Goal: Task Accomplishment & Management: Manage account settings

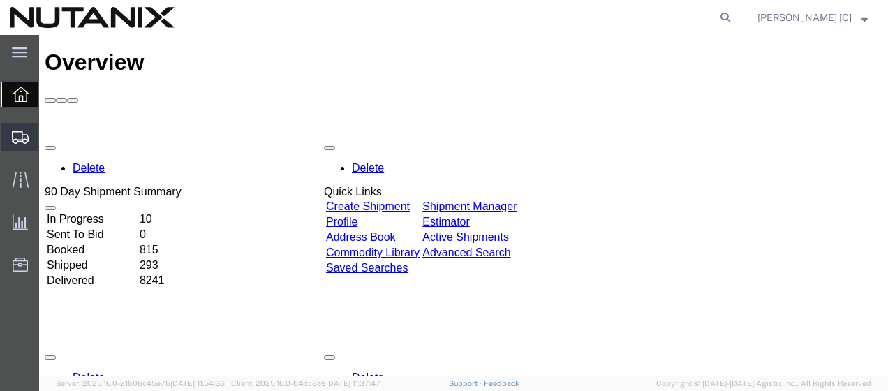
click at [0, 0] on span "Shipment Manager" at bounding box center [0, 0] width 0 height 0
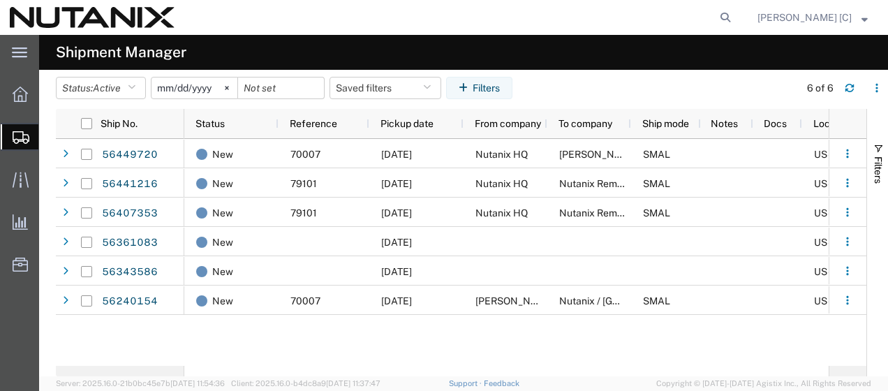
click at [197, 84] on input "[DATE]" at bounding box center [194, 87] width 86 height 21
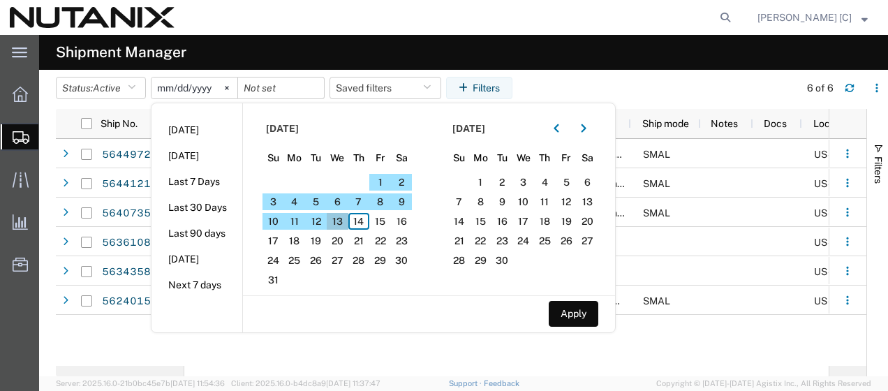
click at [345, 215] on span "13" at bounding box center [338, 221] width 22 height 17
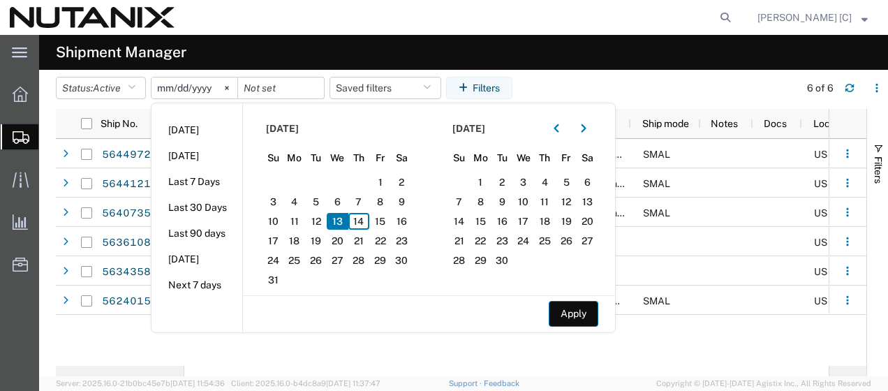
click at [574, 318] on button "Apply" at bounding box center [573, 314] width 50 height 26
type input "[DATE]"
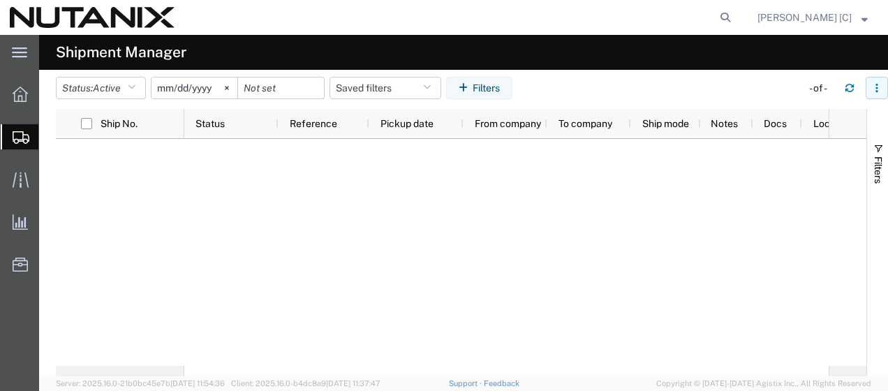
click at [879, 91] on icon "button" at bounding box center [876, 88] width 10 height 10
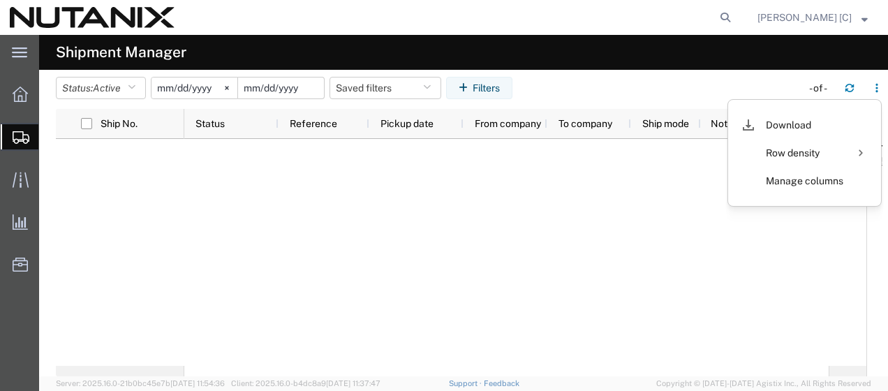
click at [292, 87] on input "date" at bounding box center [281, 87] width 86 height 21
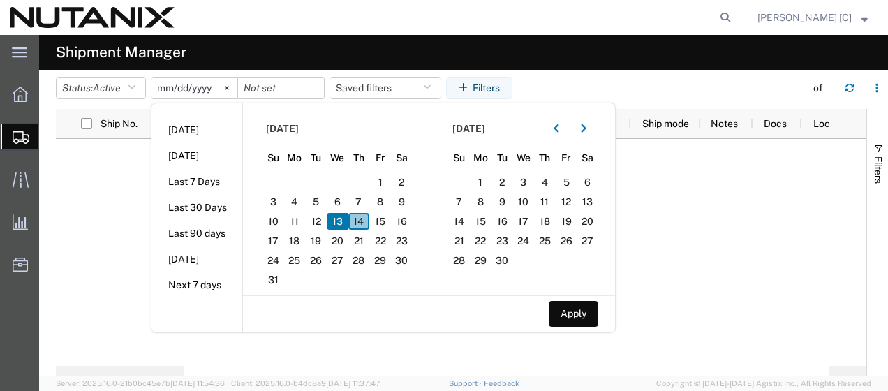
click at [359, 216] on span "14" at bounding box center [359, 221] width 22 height 17
click at [576, 321] on button "Apply" at bounding box center [573, 314] width 50 height 26
type input "[DATE]"
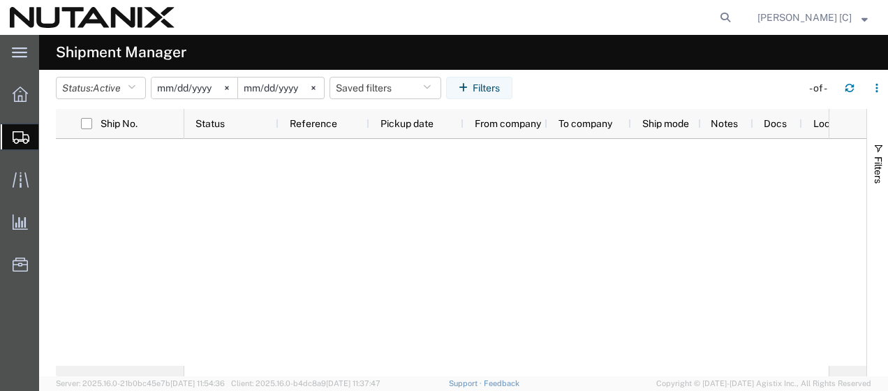
click at [732, 270] on div at bounding box center [506, 252] width 644 height 227
click at [188, 87] on input "[DATE]" at bounding box center [194, 87] width 86 height 21
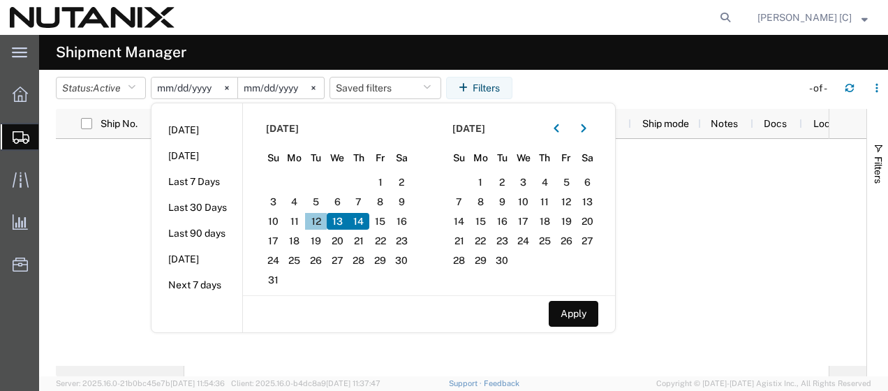
click at [317, 218] on span "12" at bounding box center [316, 221] width 22 height 17
click at [568, 306] on button "Apply" at bounding box center [573, 314] width 50 height 26
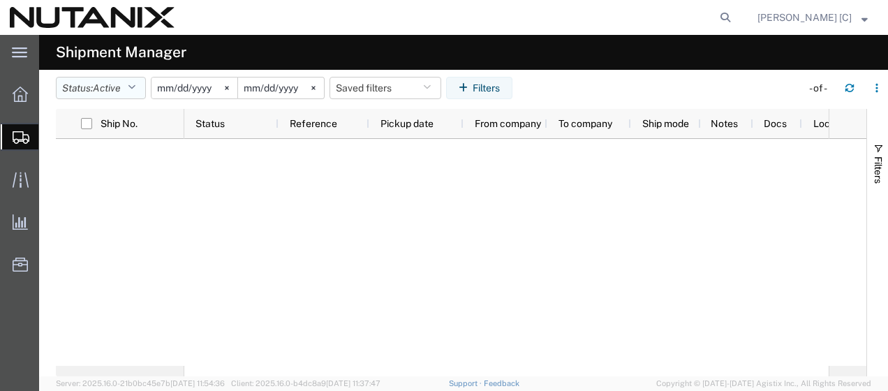
click at [134, 87] on icon "button" at bounding box center [132, 88] width 8 height 10
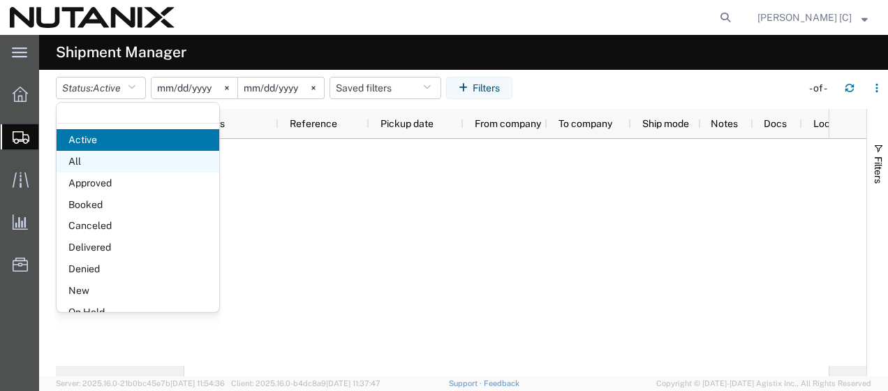
click at [77, 158] on span "All" at bounding box center [138, 162] width 163 height 22
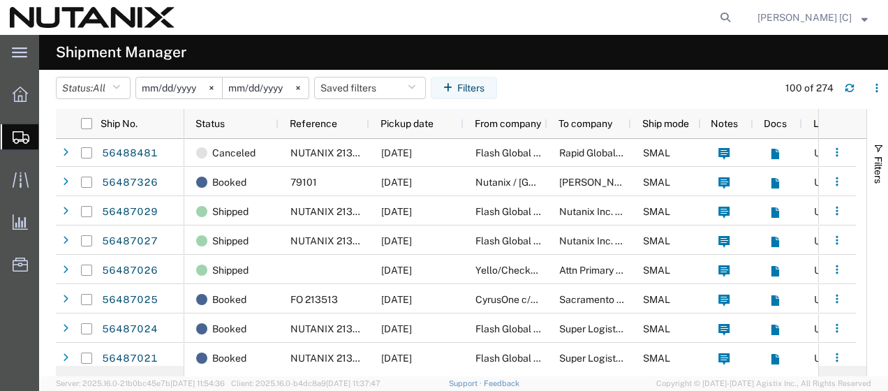
click at [197, 87] on input "[DATE]" at bounding box center [179, 87] width 86 height 21
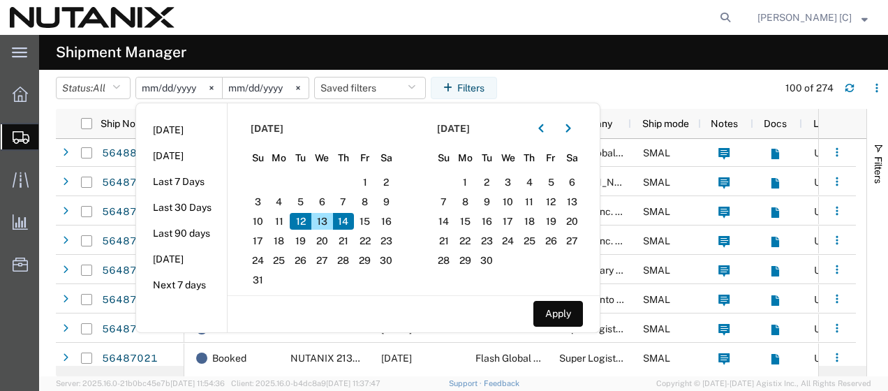
click at [301, 222] on span "12" at bounding box center [301, 221] width 22 height 17
click at [318, 220] on span "13" at bounding box center [322, 221] width 22 height 17
click at [321, 221] on span "13" at bounding box center [322, 221] width 22 height 17
click at [346, 218] on span "14" at bounding box center [344, 221] width 22 height 17
click at [316, 216] on span "13" at bounding box center [322, 221] width 22 height 17
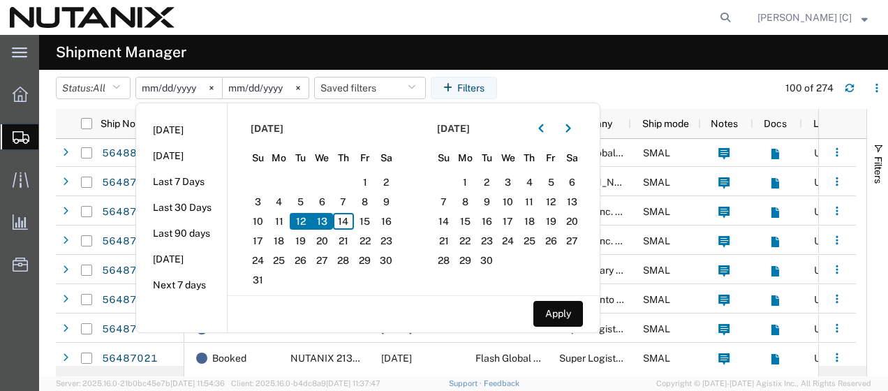
click at [300, 217] on span "12" at bounding box center [301, 221] width 22 height 17
click at [358, 290] on section "[DATE] Su Mo Tu We Th Fr Sa 27 28 29 30 31 1 2 3 4 5 6 7 8 9 10 11 12 13 14 15 …" at bounding box center [320, 199] width 186 height 192
click at [325, 217] on span "13" at bounding box center [322, 221] width 22 height 17
click at [344, 218] on span "14" at bounding box center [344, 221] width 22 height 17
click at [311, 222] on span "12" at bounding box center [301, 221] width 22 height 17
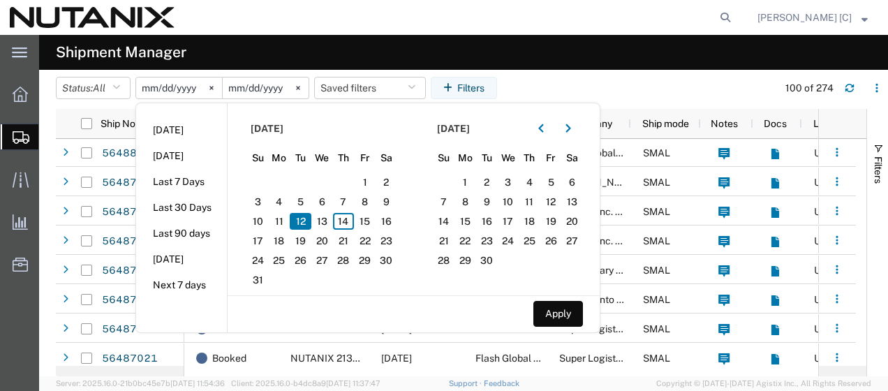
click at [307, 222] on span "12" at bounding box center [301, 221] width 22 height 17
click at [301, 223] on span "12" at bounding box center [301, 221] width 22 height 17
click at [323, 222] on span "13" at bounding box center [322, 221] width 22 height 17
click at [180, 89] on input "[DATE]" at bounding box center [179, 87] width 86 height 21
type input "[DATE]"
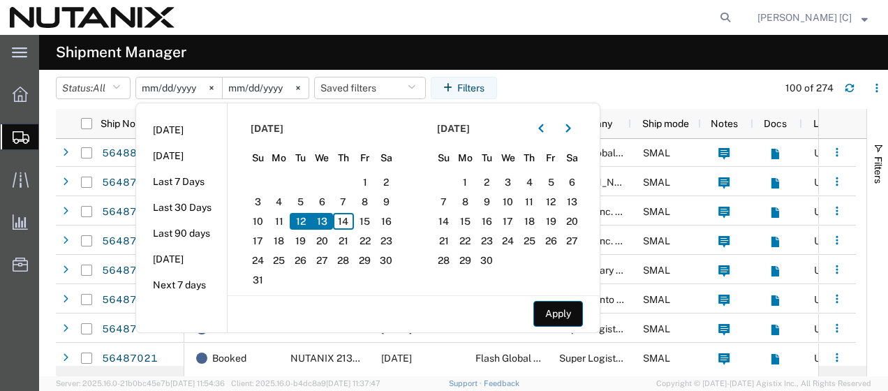
click at [566, 306] on button "Apply" at bounding box center [558, 314] width 50 height 26
type input "[DATE]"
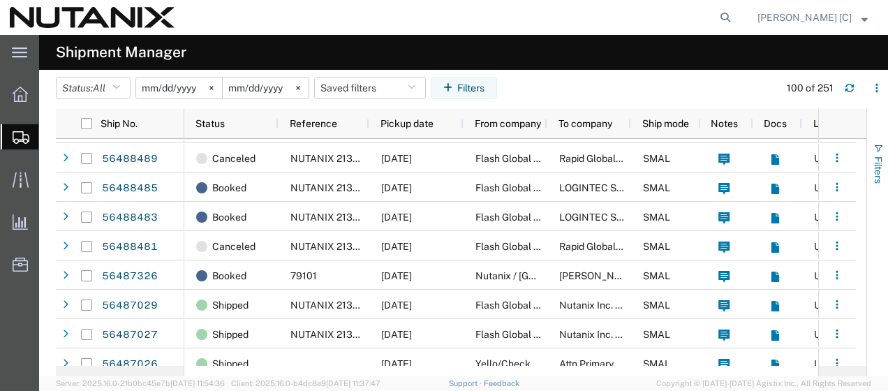
click at [878, 145] on span "button" at bounding box center [877, 148] width 11 height 11
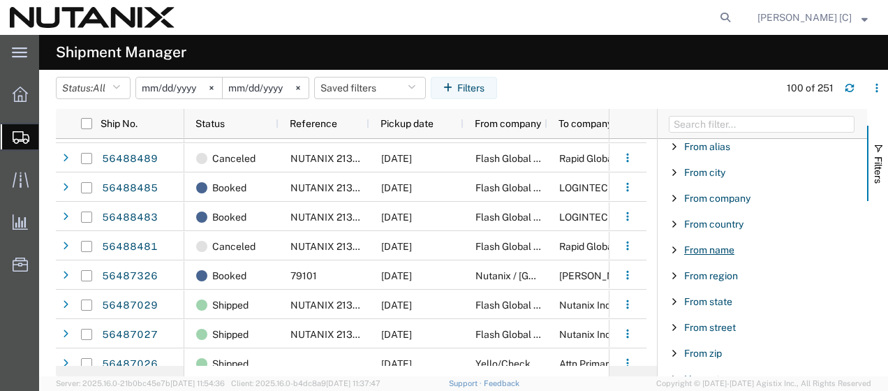
click at [720, 246] on span "From name" at bounding box center [709, 249] width 50 height 11
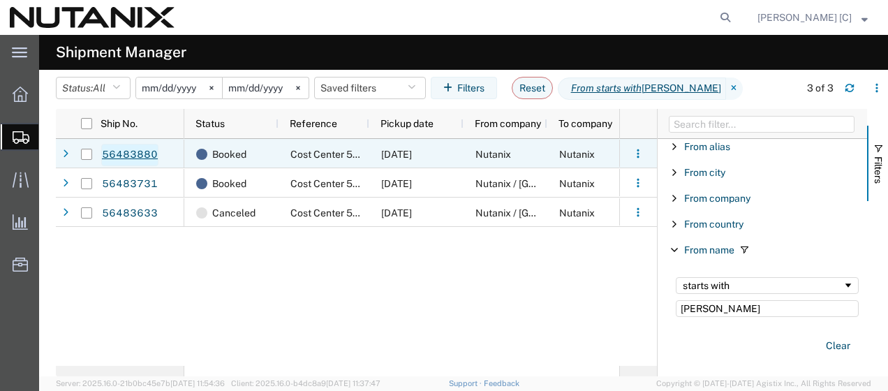
type input "[PERSON_NAME]"
click at [138, 154] on link "56483880" at bounding box center [129, 155] width 57 height 22
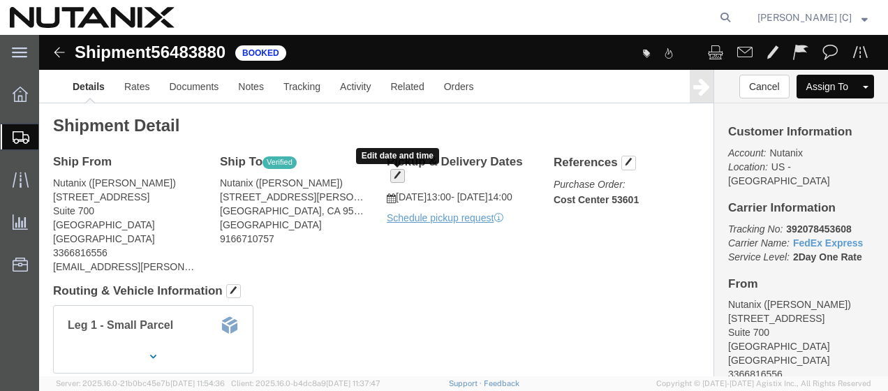
click span "button"
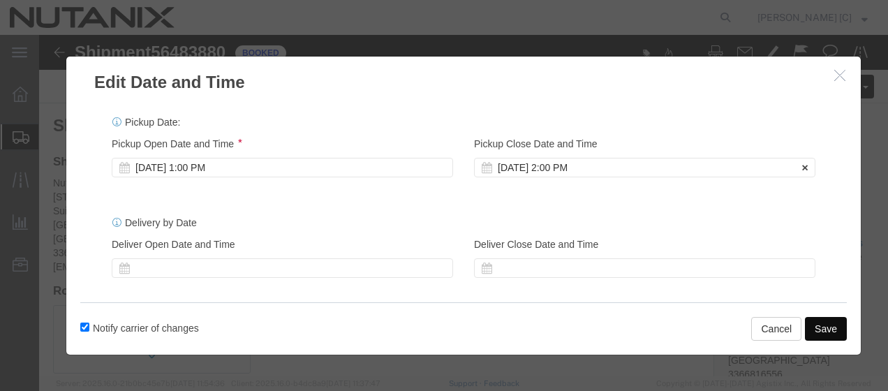
click div "[DATE] 2:00 PM"
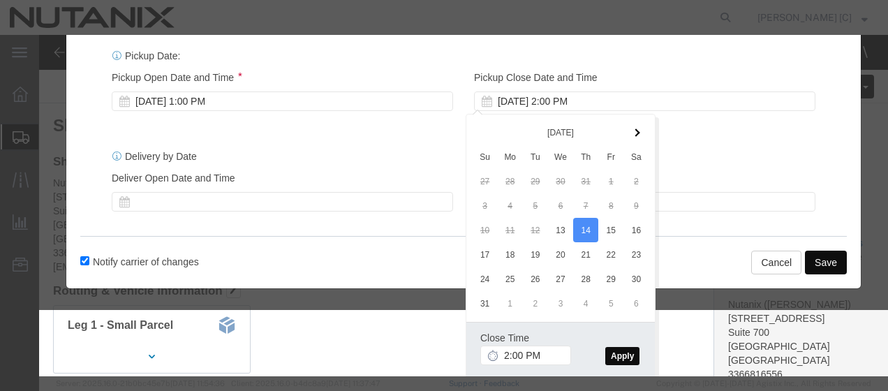
click div "Pickup Date: Pickup Start Date Pickup Start Time Pickup Open Date and Time [DAT…"
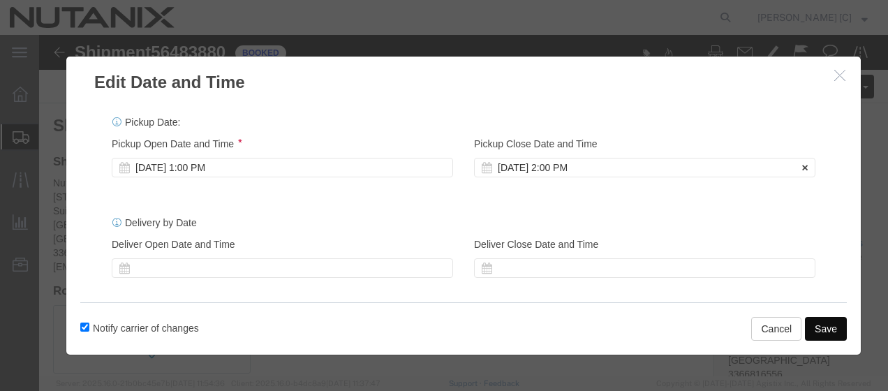
click div "[DATE] 2:00 PM"
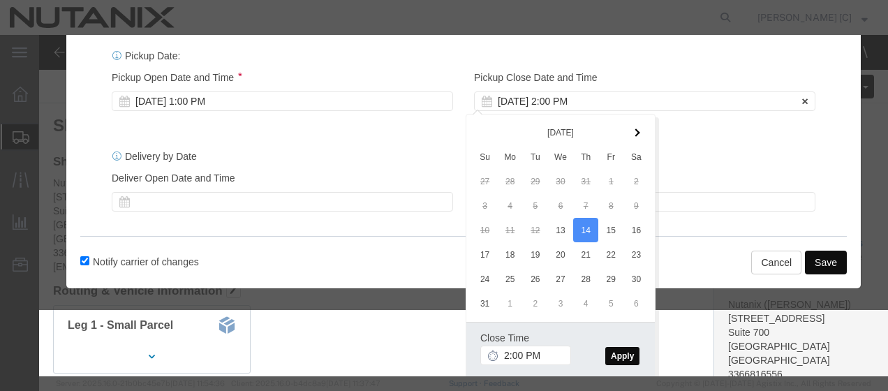
click div "Pickup Date: Pickup Start Date Pickup Start Time Pickup Open Date and Time [DAT…"
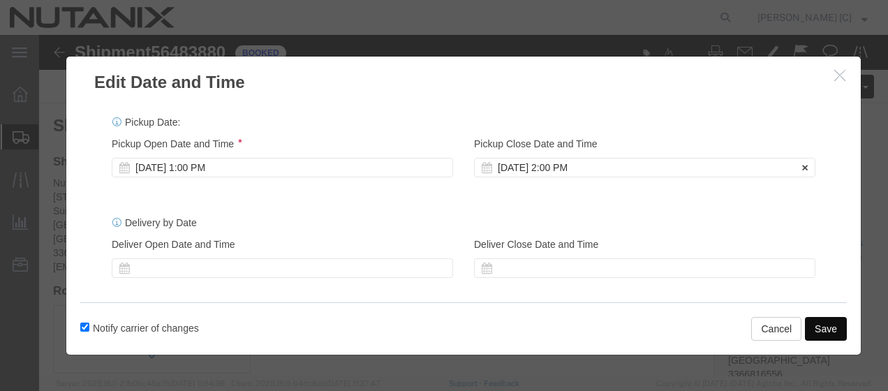
click div "[DATE] 2:00 PM"
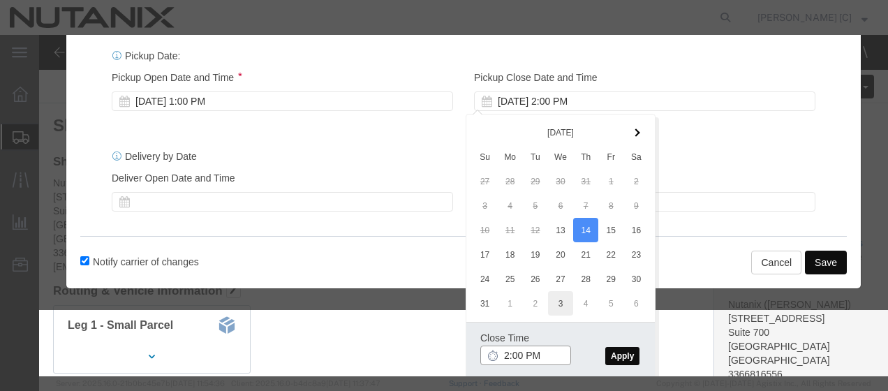
type input "5:00 PM"
click button "Apply"
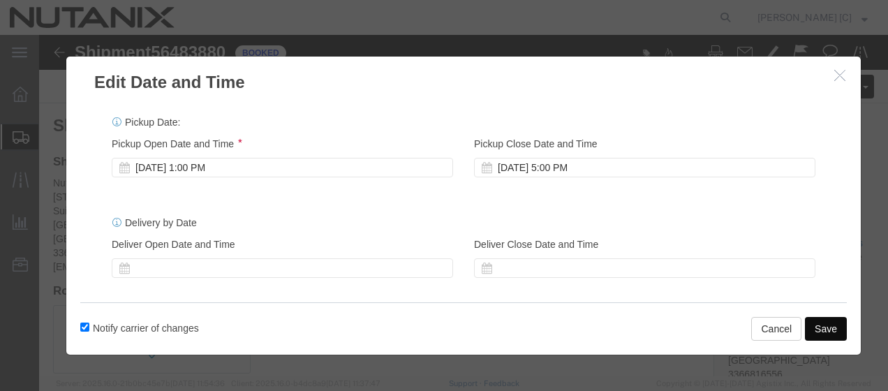
click button "Save"
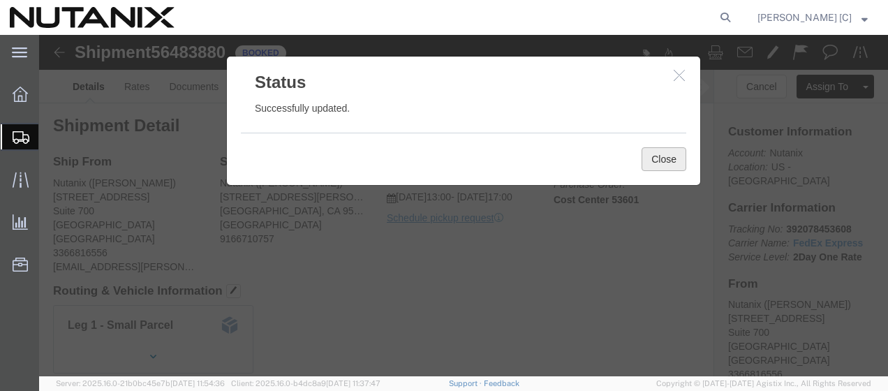
click button "Close"
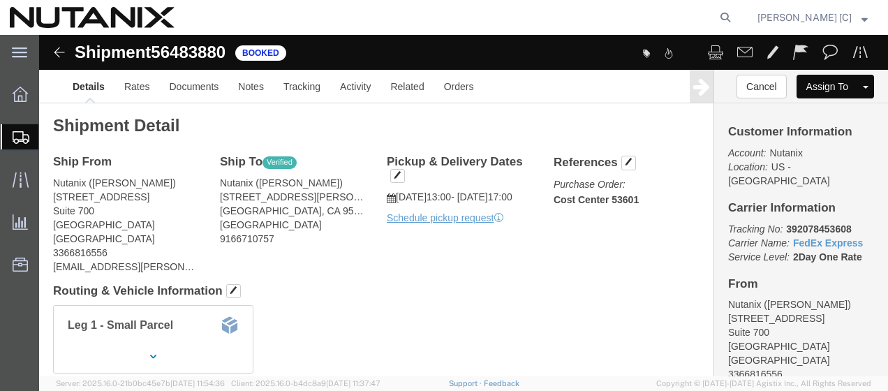
click img
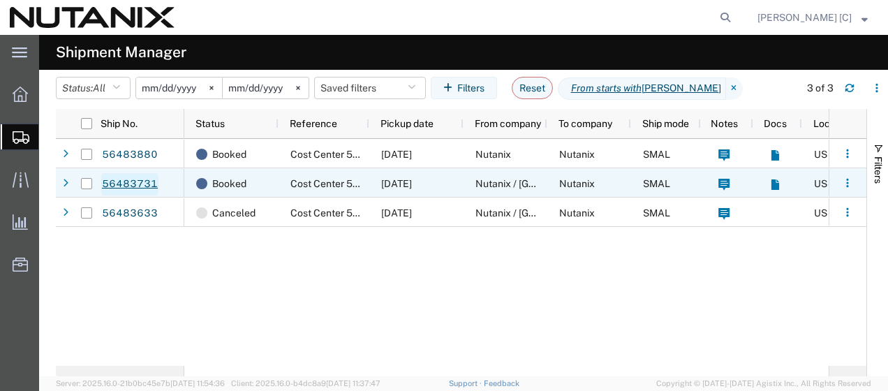
click at [138, 183] on link "56483731" at bounding box center [129, 184] width 57 height 22
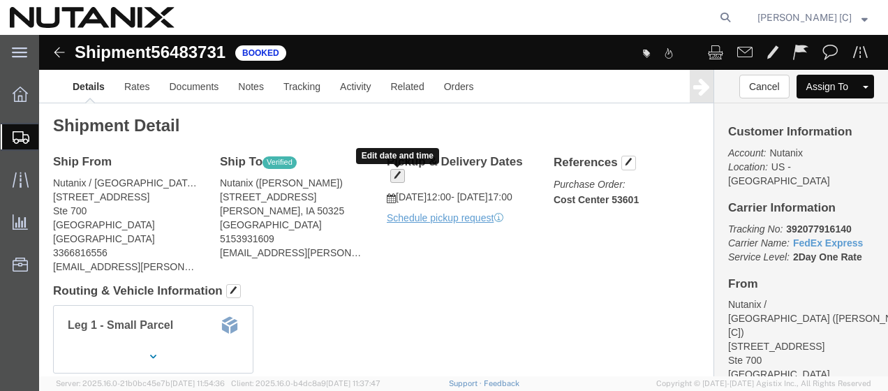
click span "button"
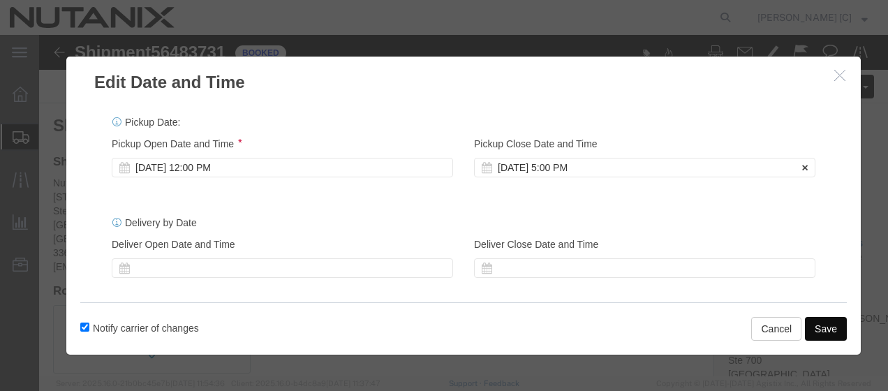
click div "[DATE] 5:00 PM"
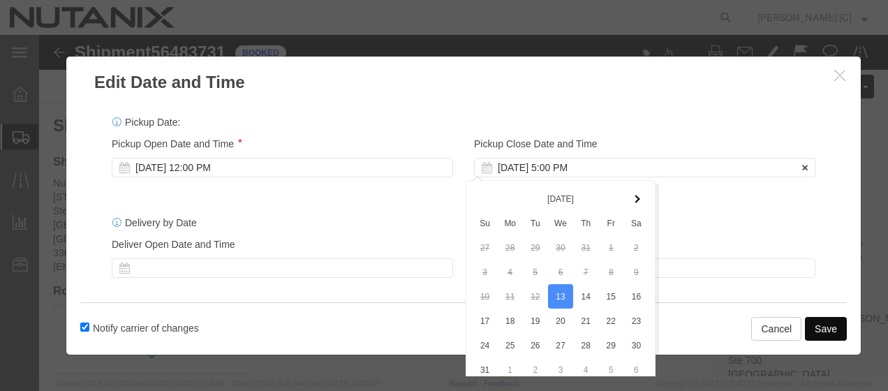
scroll to position [66, 0]
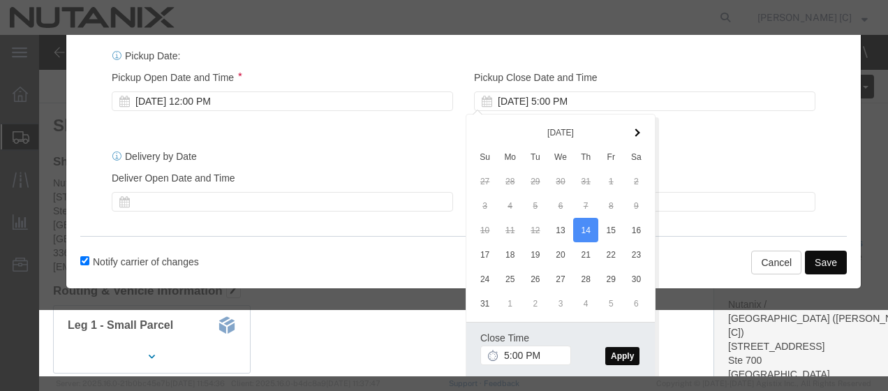
click button "Apply"
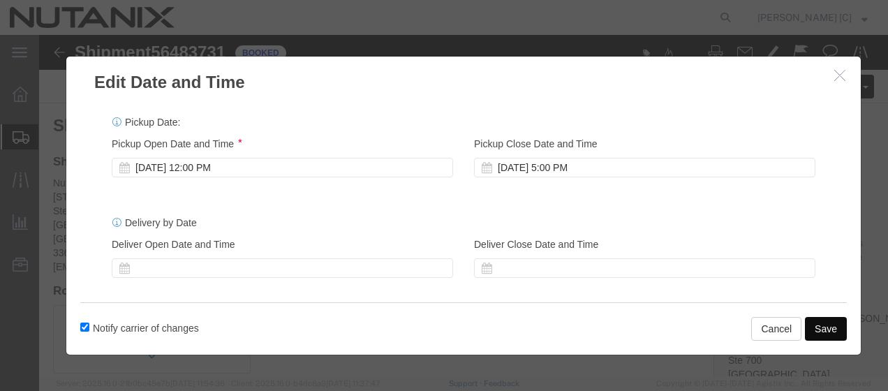
click button "Save"
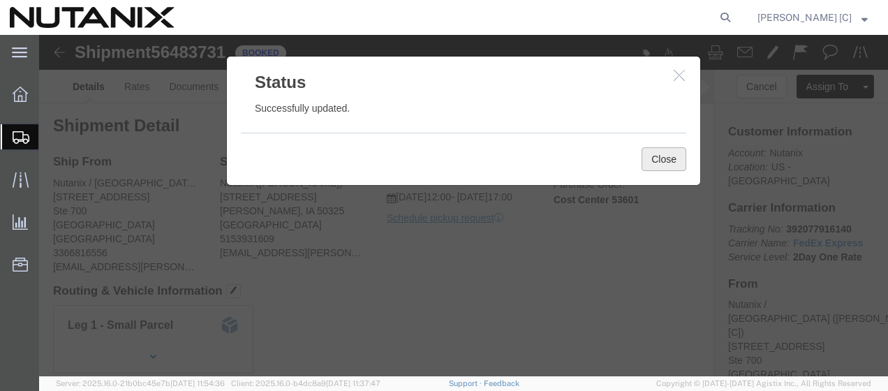
drag, startPoint x: 666, startPoint y: 166, endPoint x: 627, endPoint y: 131, distance: 52.4
click button "Close"
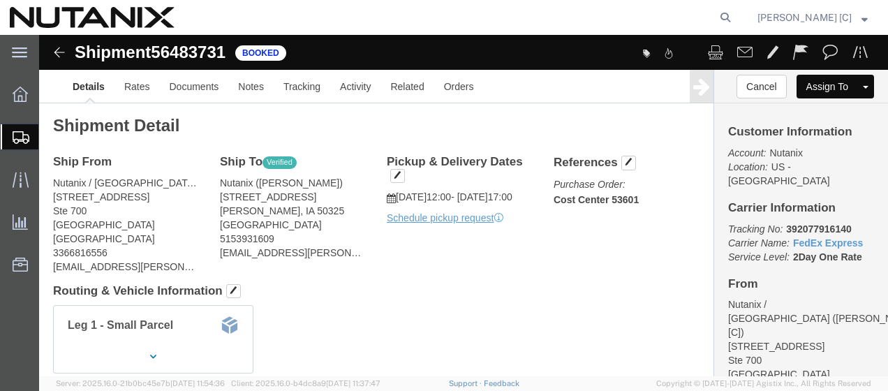
click img
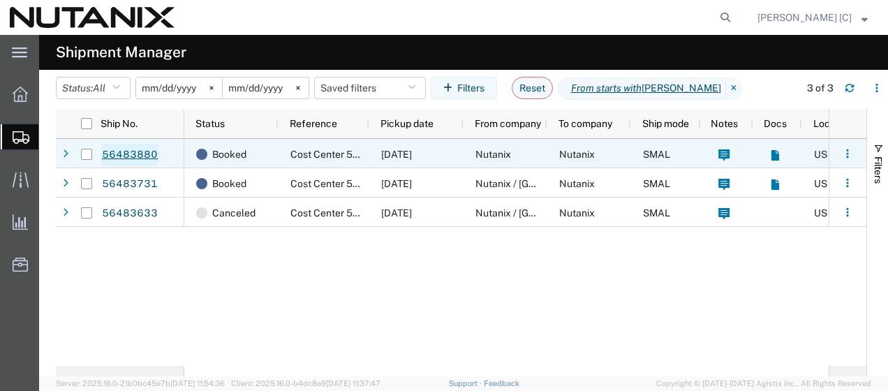
click at [122, 158] on link "56483880" at bounding box center [129, 155] width 57 height 22
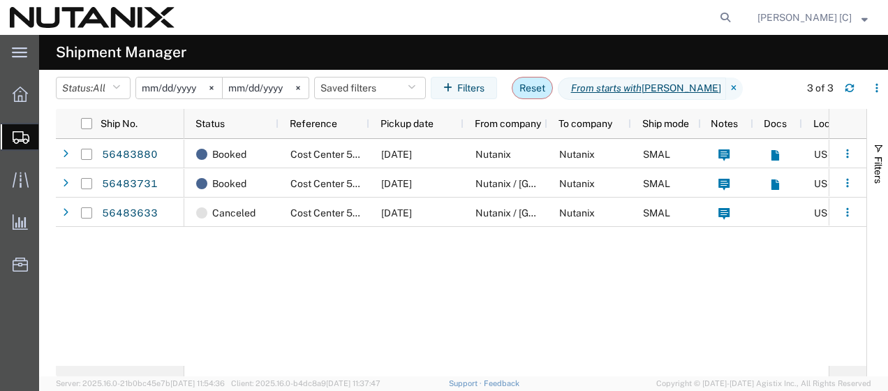
click at [530, 89] on button "Reset" at bounding box center [531, 88] width 41 height 22
type input "[DATE]"
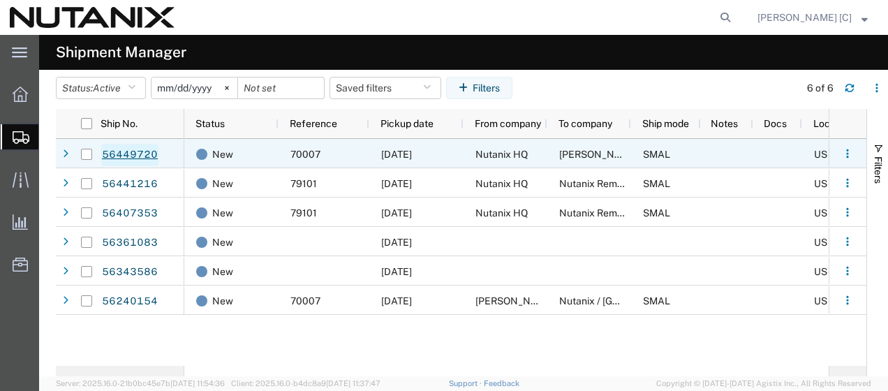
click at [114, 151] on link "56449720" at bounding box center [129, 155] width 57 height 22
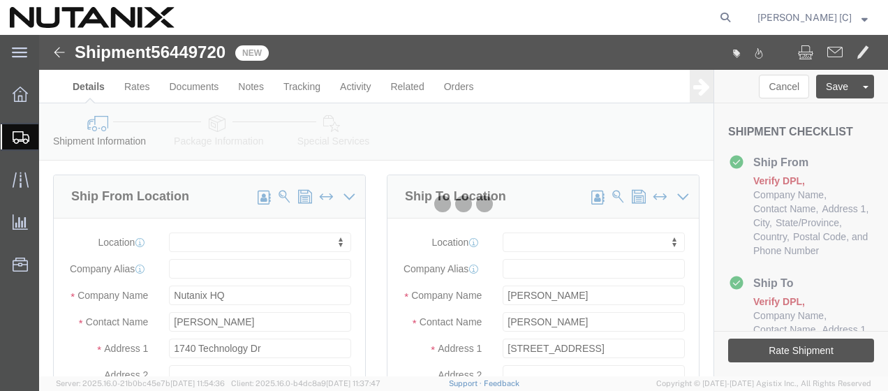
select select
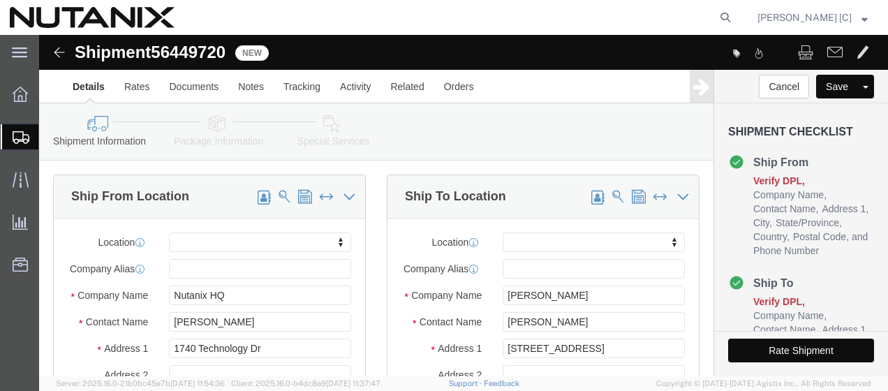
click at [0, 0] on span "Create Shipment" at bounding box center [0, 0] width 0 height 0
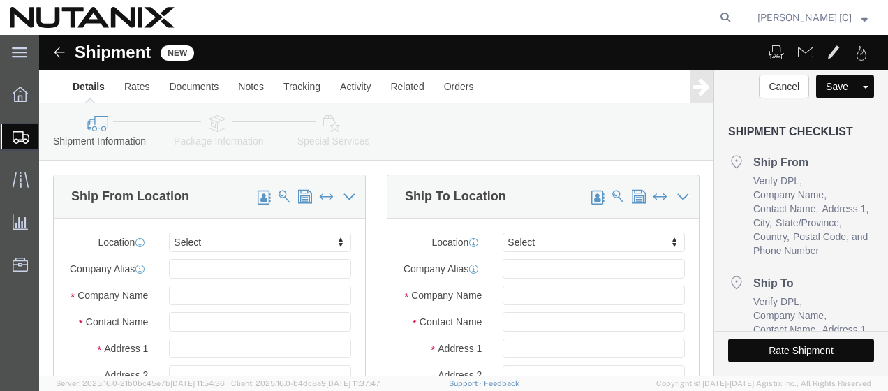
click at [0, 0] on span "Shipment Manager" at bounding box center [0, 0] width 0 height 0
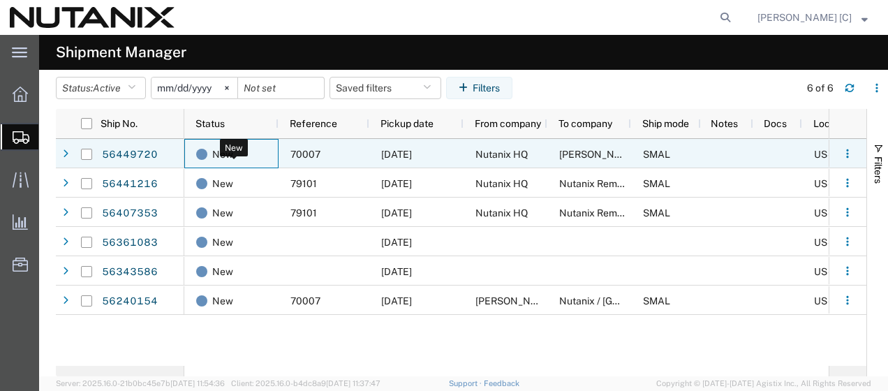
click at [225, 156] on span "New" at bounding box center [222, 154] width 21 height 29
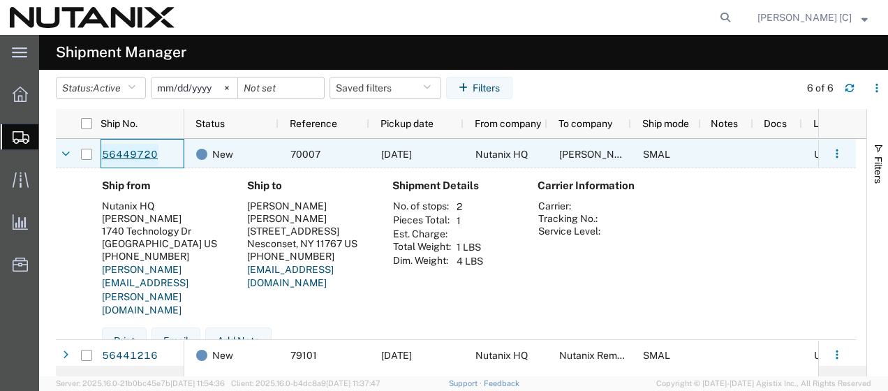
click at [137, 151] on link "56449720" at bounding box center [129, 155] width 57 height 22
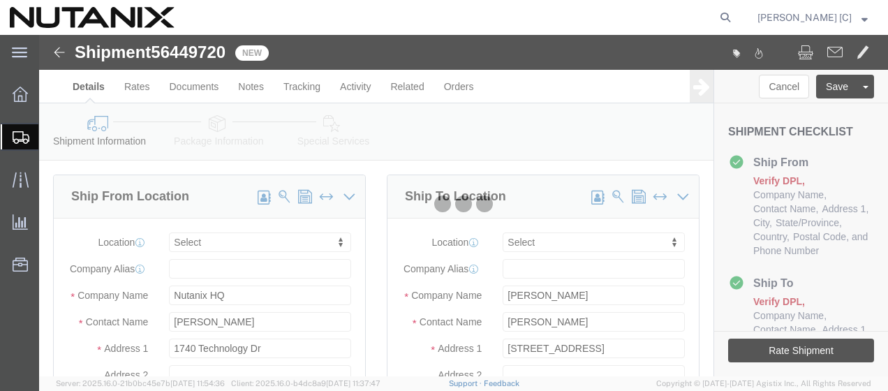
select select
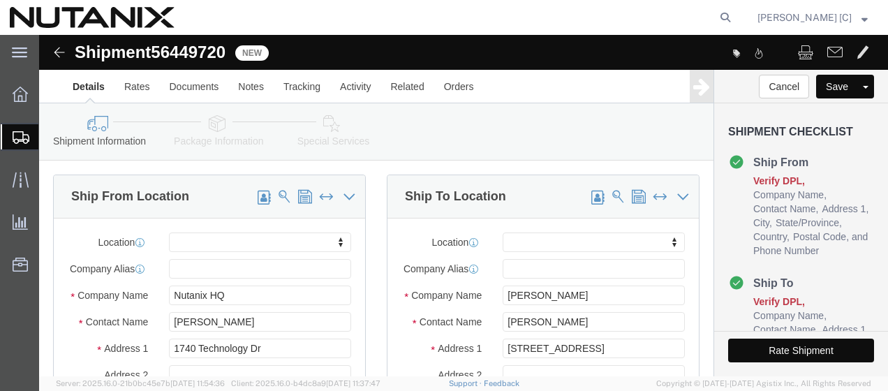
click img
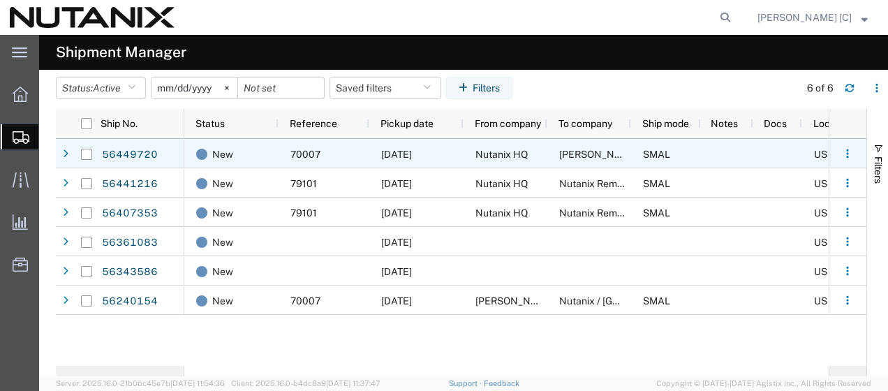
click at [608, 155] on span "[PERSON_NAME]" at bounding box center [599, 154] width 80 height 11
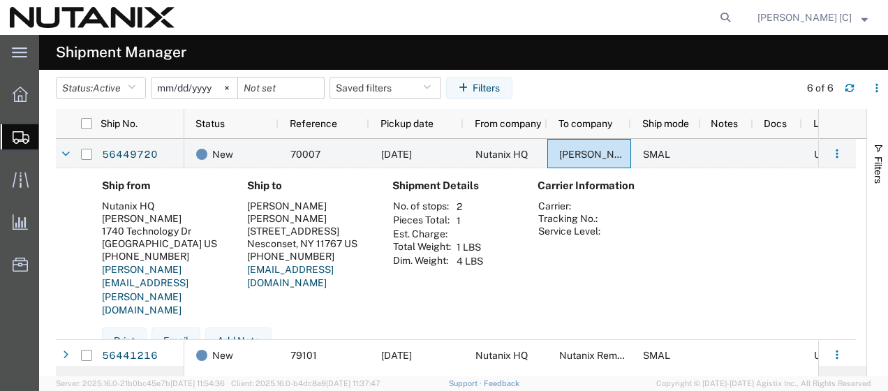
click at [0, 0] on span "Shipment Manager" at bounding box center [0, 0] width 0 height 0
click at [215, 50] on agx-page-header "Shipment Manager" at bounding box center [463, 52] width 848 height 35
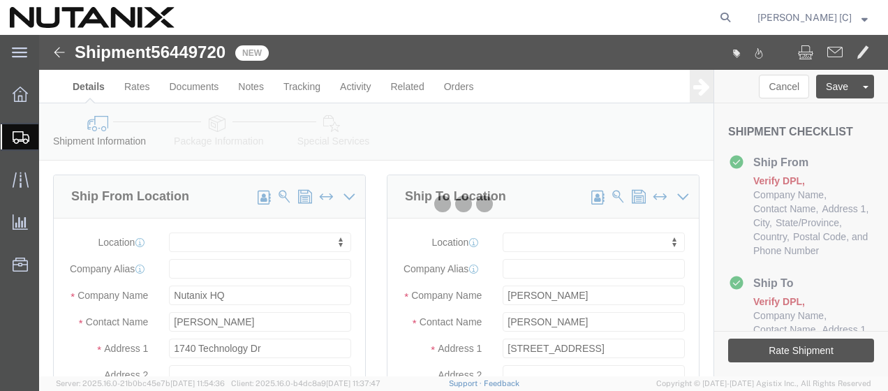
select select
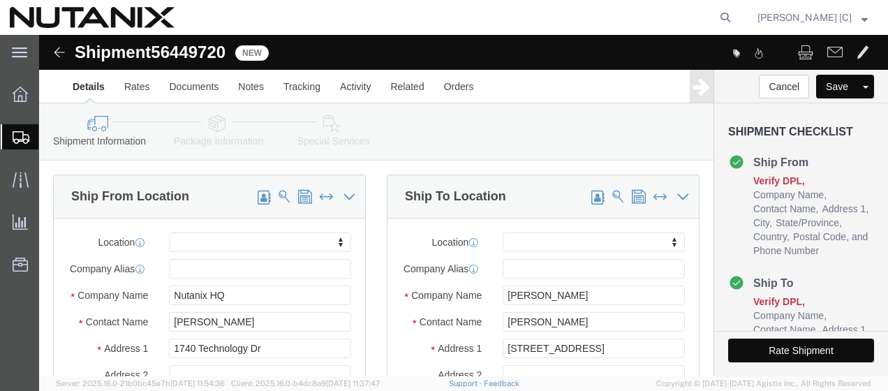
click img
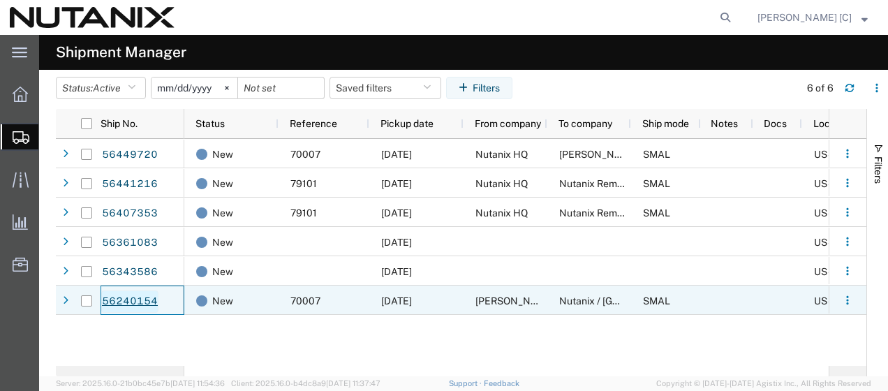
click at [126, 295] on link "56240154" at bounding box center [129, 301] width 57 height 22
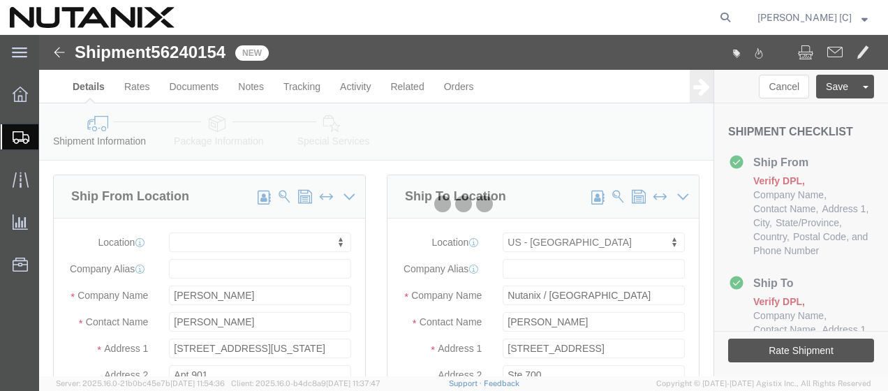
select select
select select "46554"
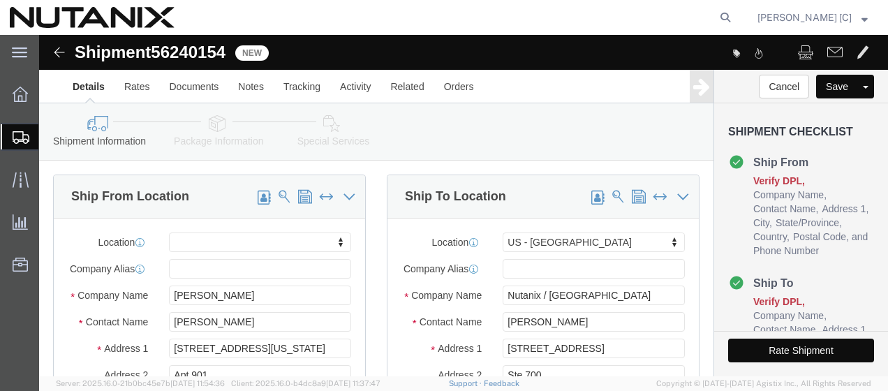
click img
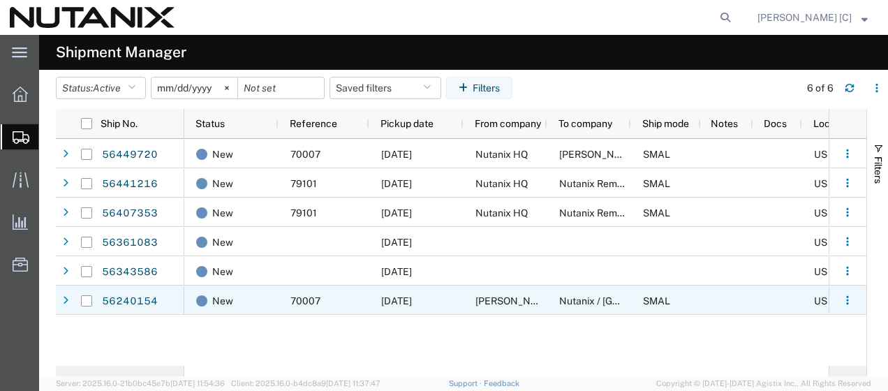
click at [477, 300] on span "[PERSON_NAME]" at bounding box center [515, 300] width 80 height 11
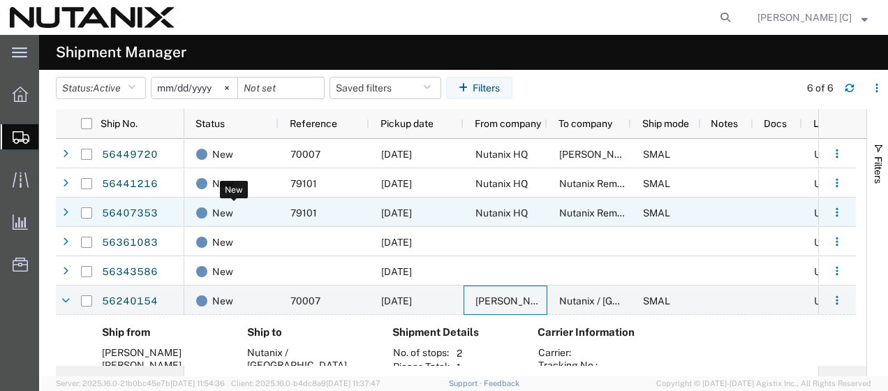
click at [230, 211] on span "New" at bounding box center [222, 212] width 21 height 29
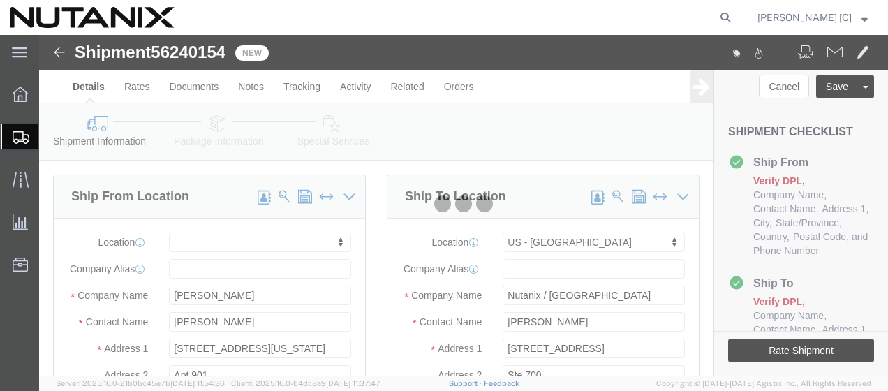
select select
select select "46554"
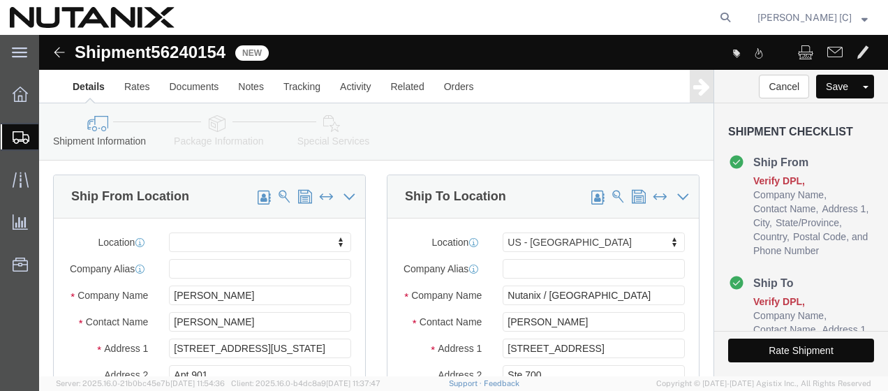
click img
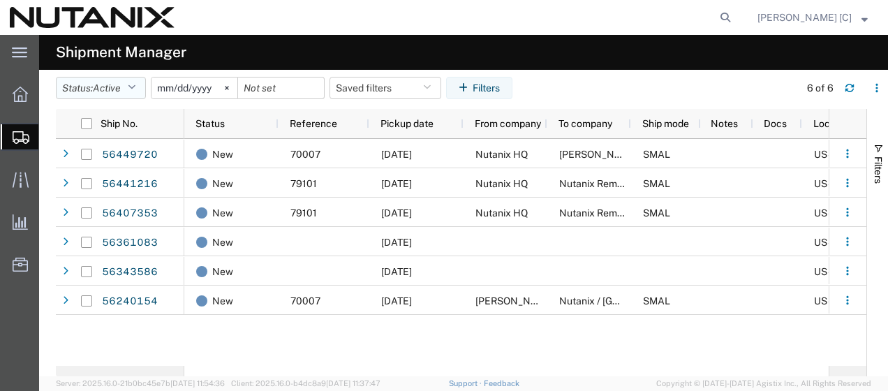
click at [135, 83] on icon "button" at bounding box center [132, 88] width 8 height 10
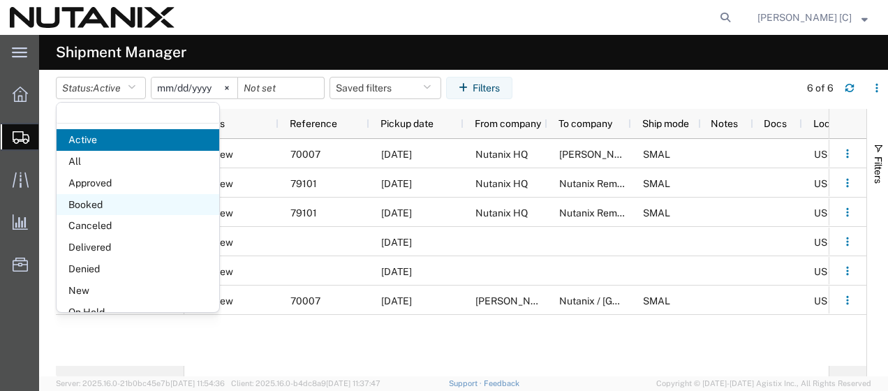
click at [107, 204] on span "Booked" at bounding box center [138, 205] width 163 height 22
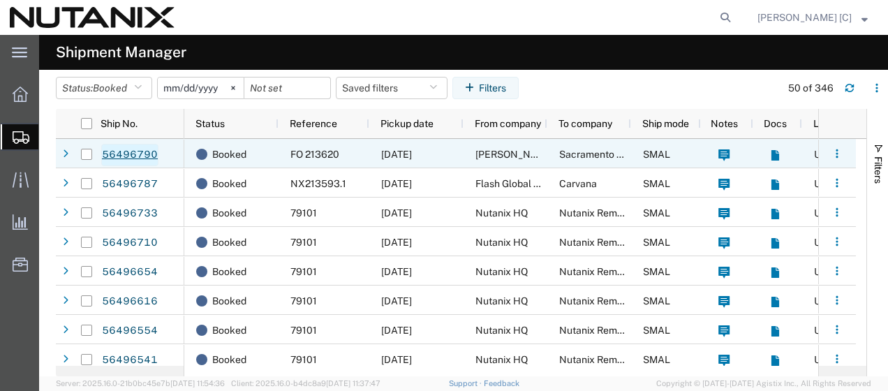
click at [126, 152] on link "56496790" at bounding box center [129, 155] width 57 height 22
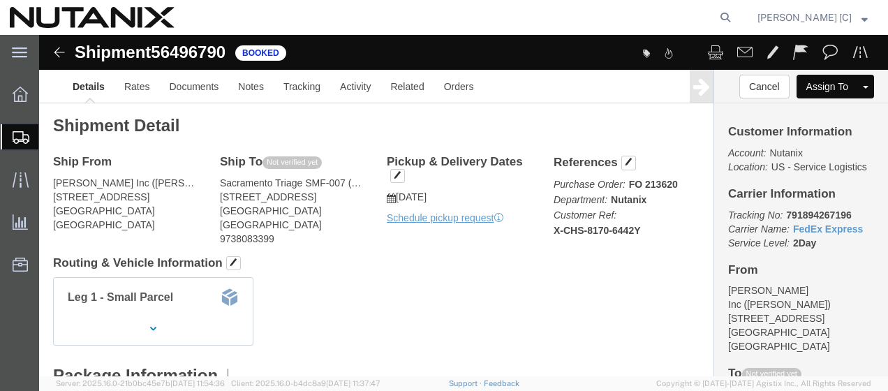
click img
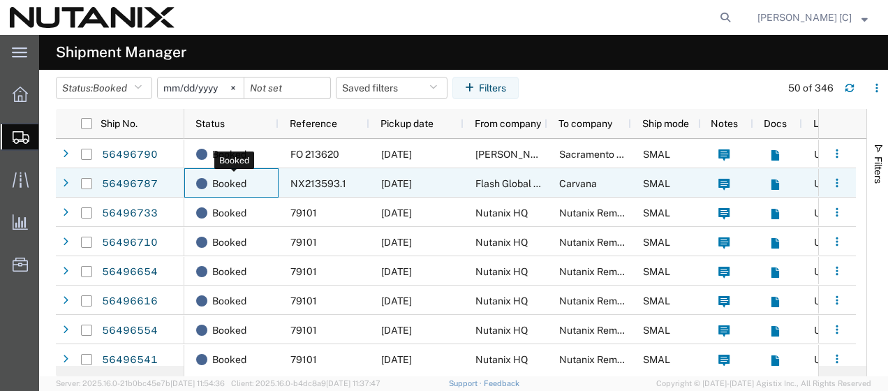
click at [222, 182] on span "Booked" at bounding box center [229, 183] width 34 height 29
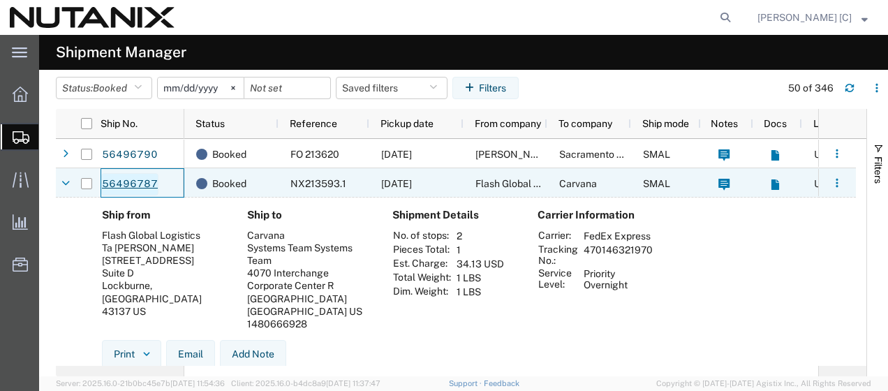
click at [133, 183] on link "56496787" at bounding box center [129, 184] width 57 height 22
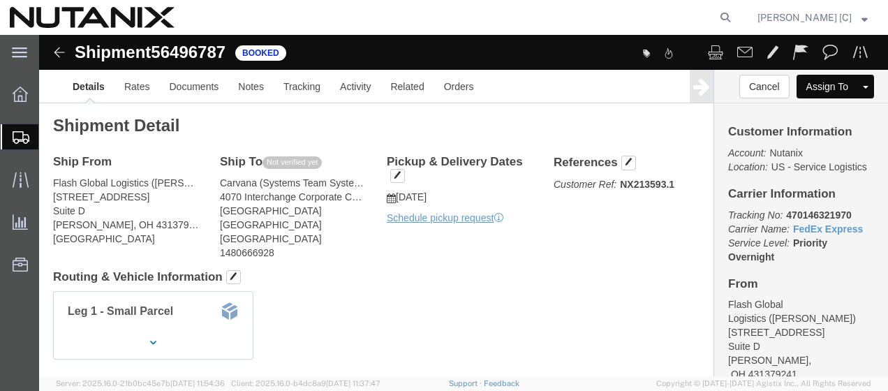
click img
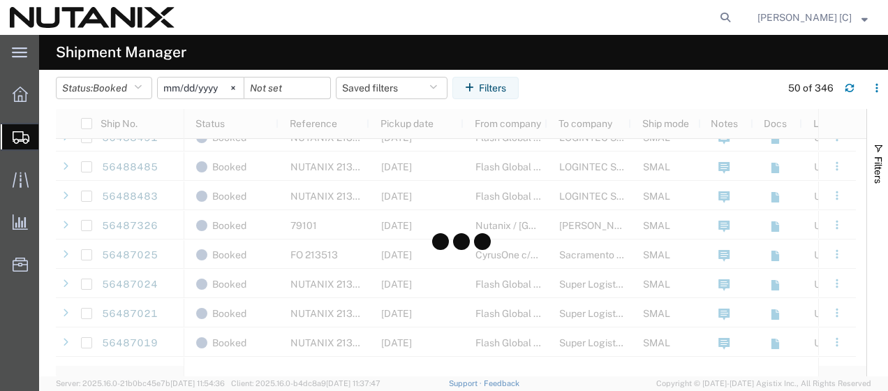
scroll to position [1116, 0]
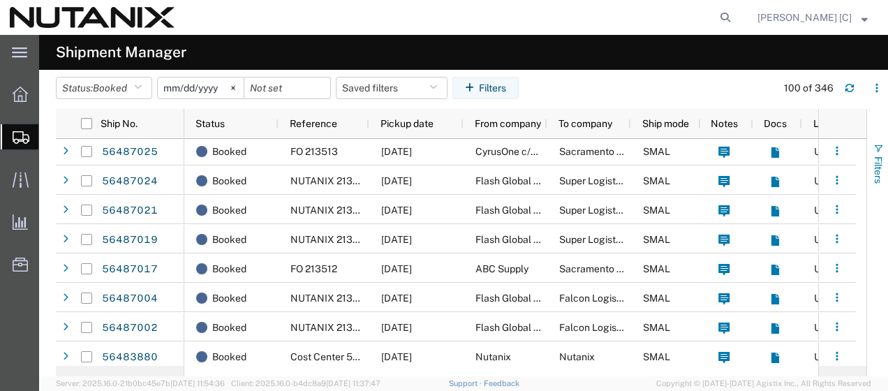
click at [876, 145] on span "button" at bounding box center [877, 148] width 11 height 11
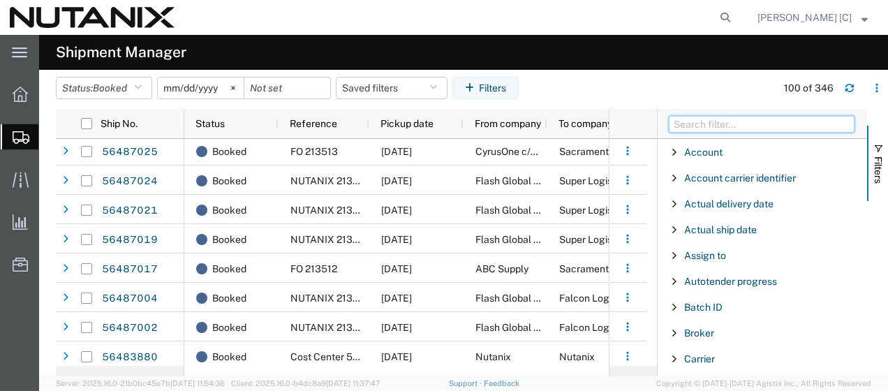
click at [762, 123] on input "Filter Columns Input" at bounding box center [761, 124] width 186 height 17
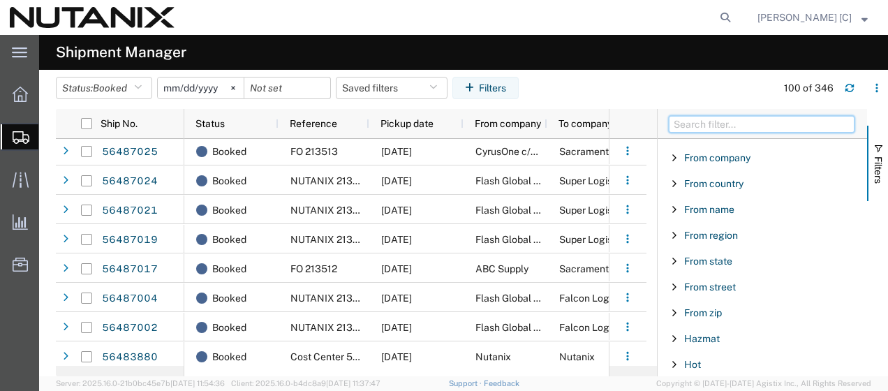
scroll to position [488, 0]
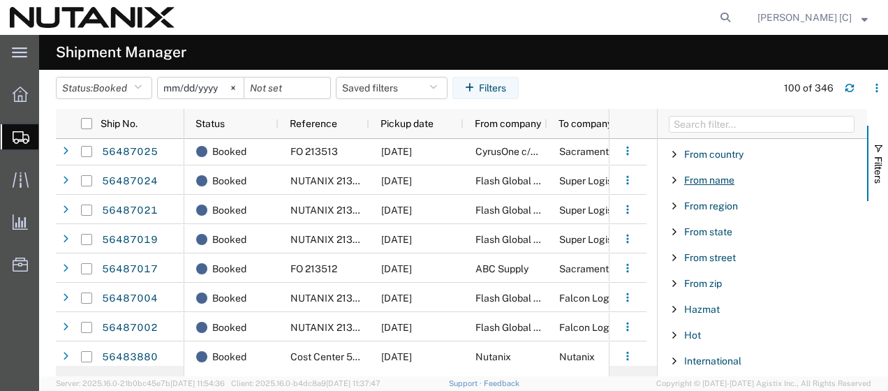
click at [719, 177] on span "From name" at bounding box center [709, 179] width 50 height 11
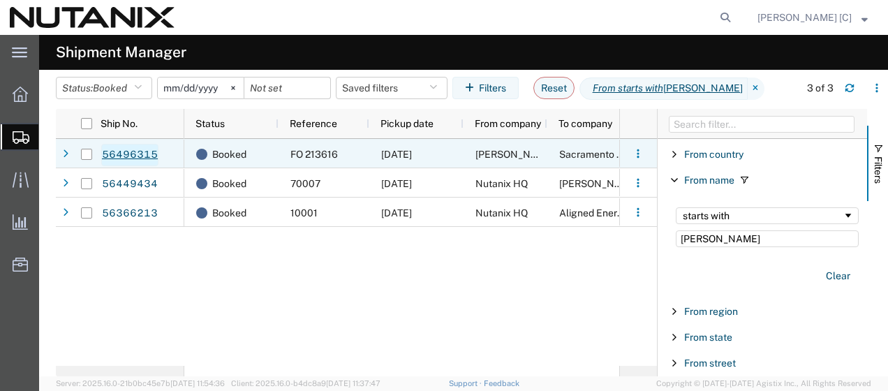
type input "[PERSON_NAME]"
click at [126, 156] on link "56496315" at bounding box center [129, 155] width 57 height 22
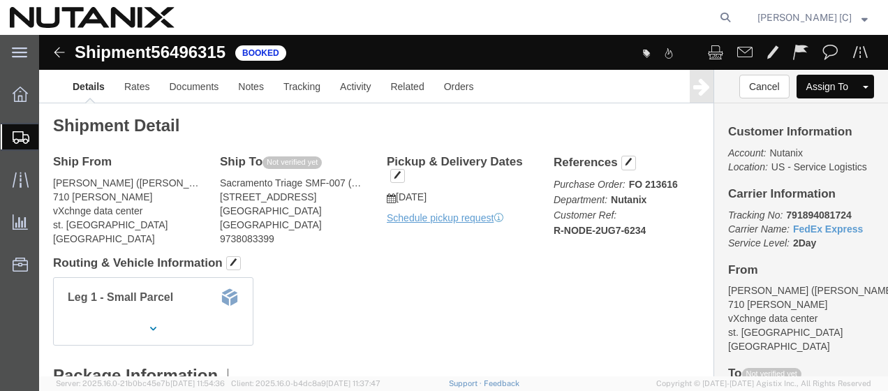
click img
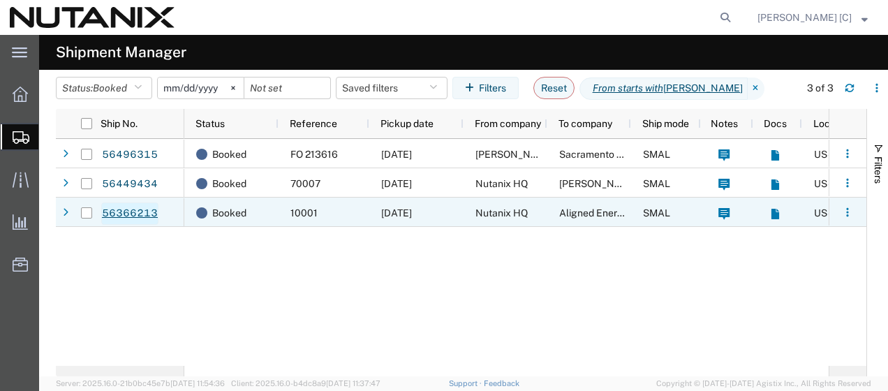
click at [116, 209] on link "56366213" at bounding box center [129, 213] width 57 height 22
